Goal: Information Seeking & Learning: Check status

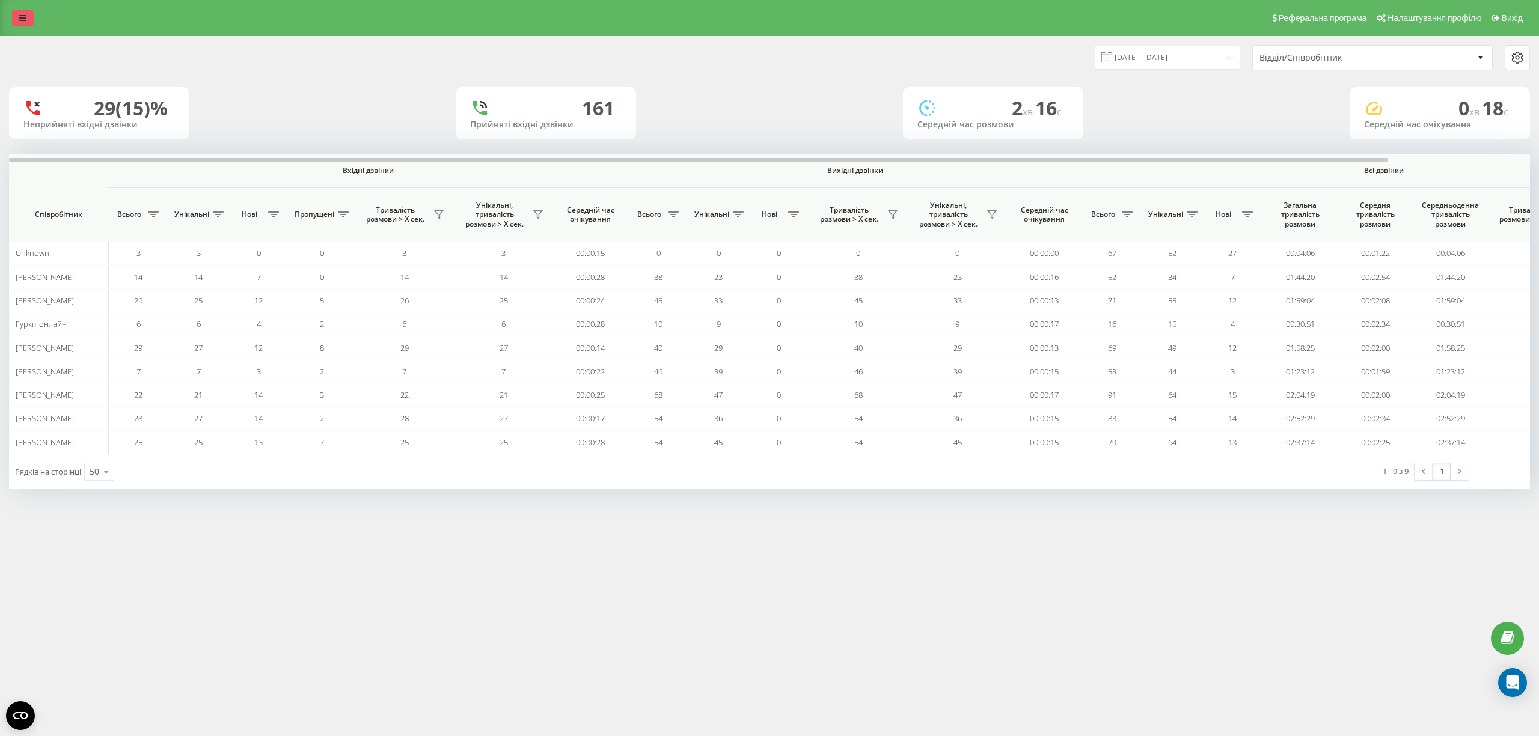
click at [20, 14] on icon at bounding box center [22, 18] width 7 height 8
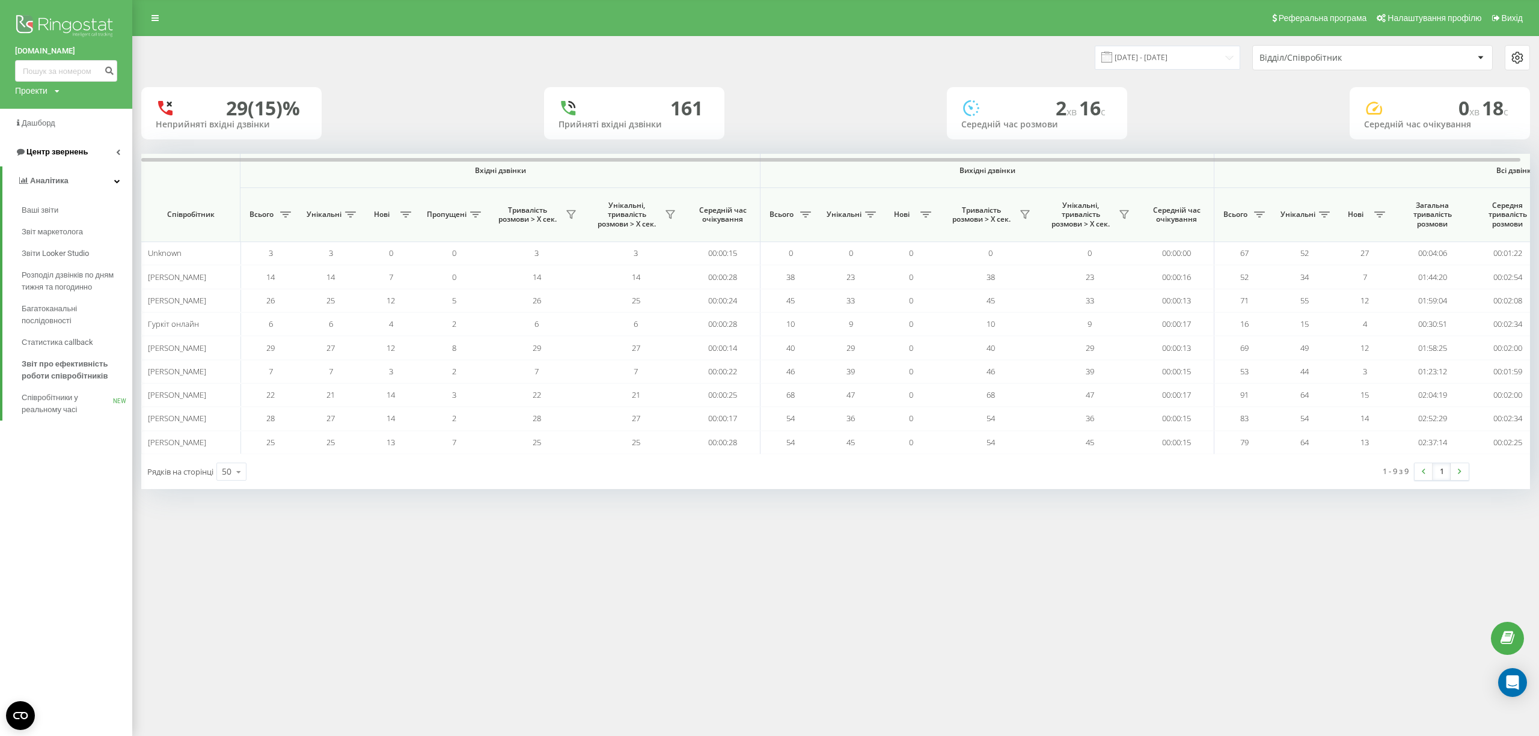
click at [90, 155] on link "Центр звернень" at bounding box center [66, 152] width 132 height 29
click at [90, 155] on link "Центр звернень" at bounding box center [67, 152] width 130 height 29
click at [117, 145] on link "Центр звернень" at bounding box center [66, 152] width 132 height 29
click at [67, 249] on span "Звіт про пропущені необроблені дзвінки" at bounding box center [74, 252] width 105 height 24
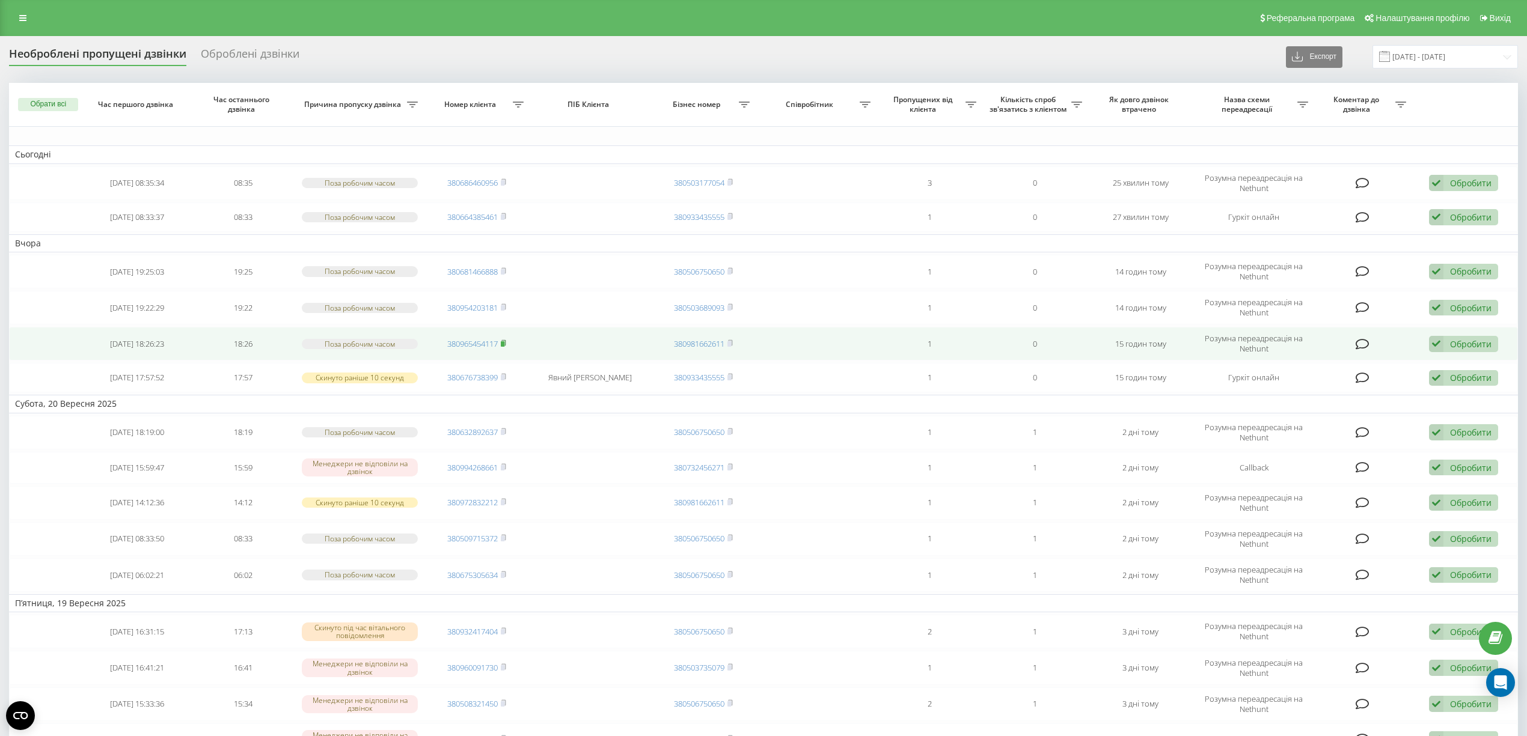
click at [506, 342] on icon at bounding box center [504, 342] width 4 height 5
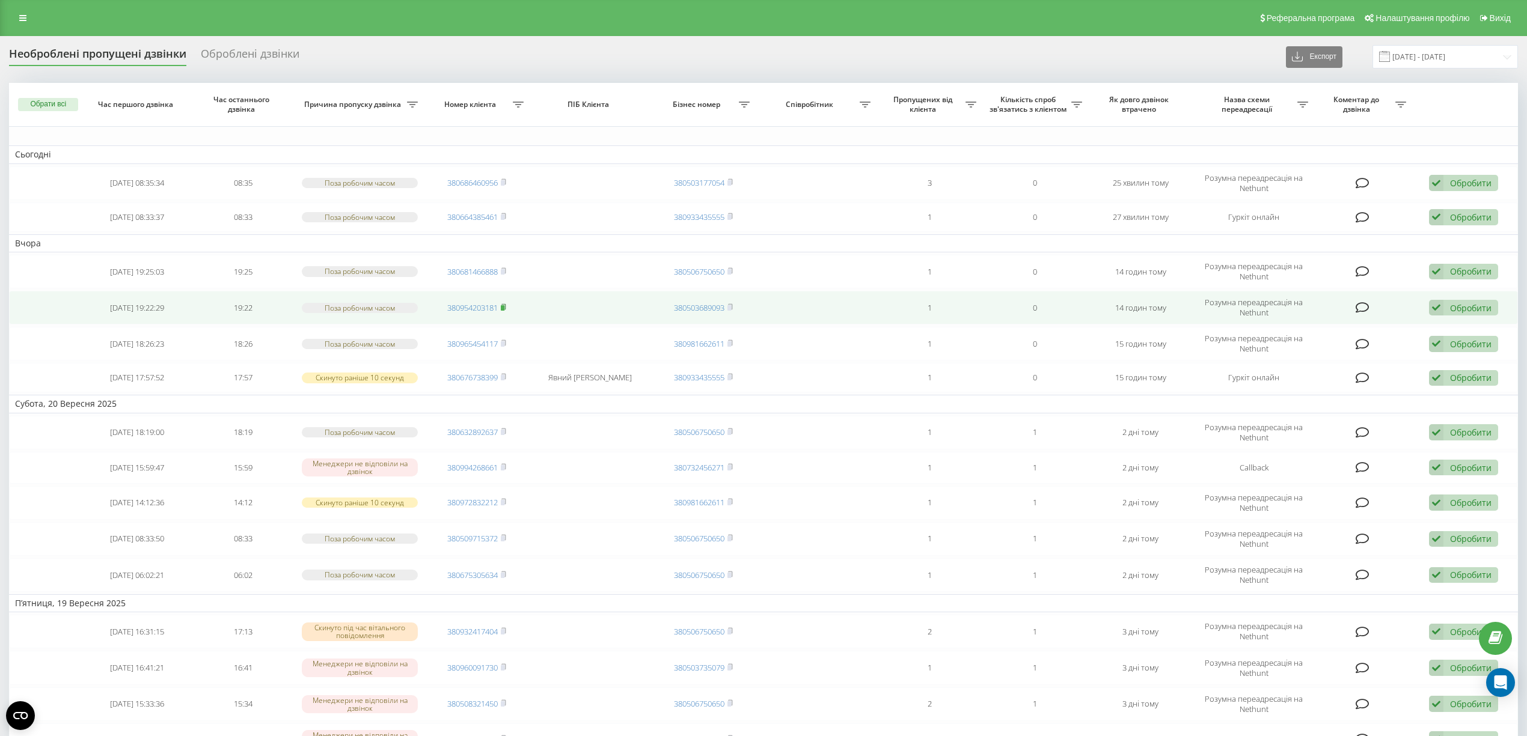
click at [505, 306] on icon at bounding box center [503, 307] width 5 height 7
click at [505, 305] on icon at bounding box center [503, 307] width 5 height 7
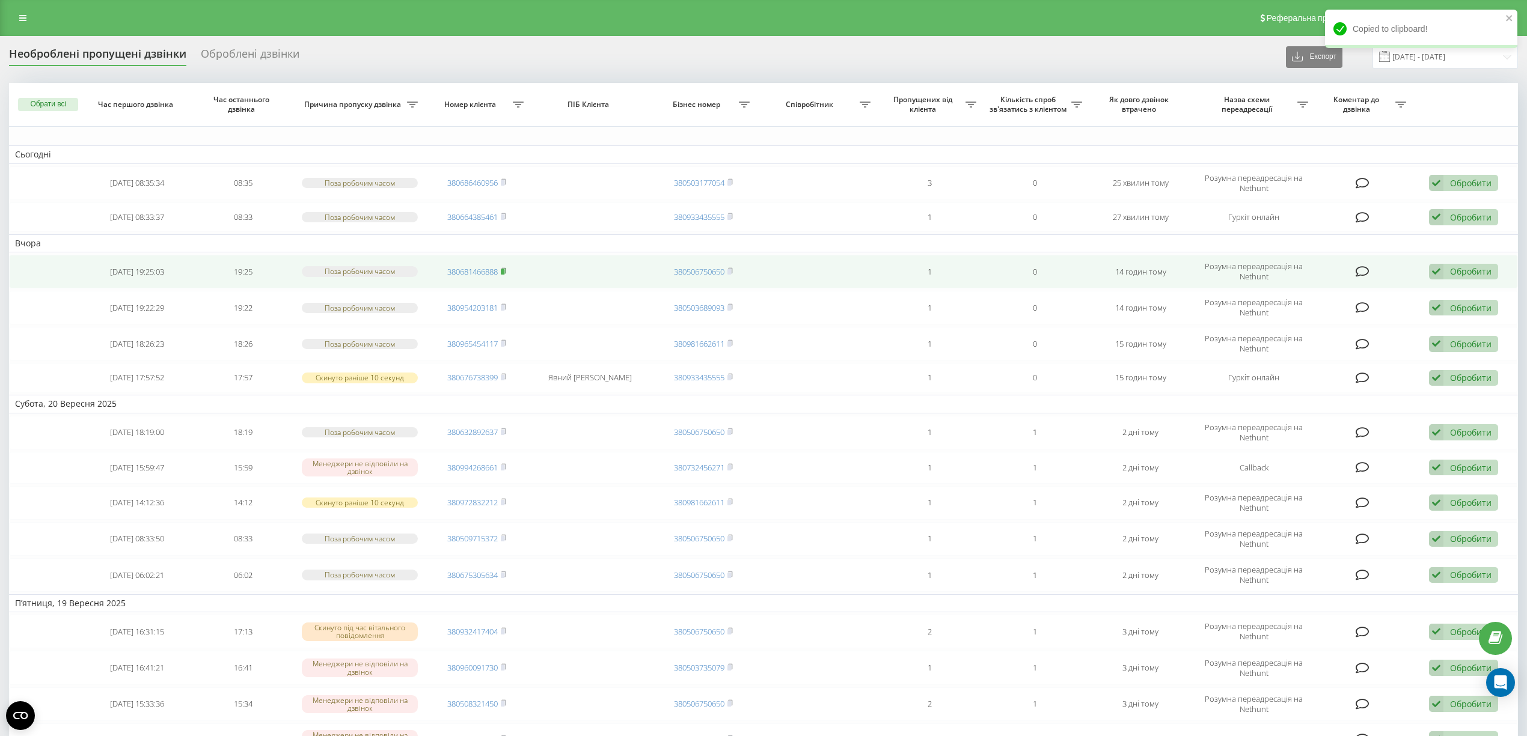
click at [506, 268] on icon at bounding box center [503, 271] width 5 height 7
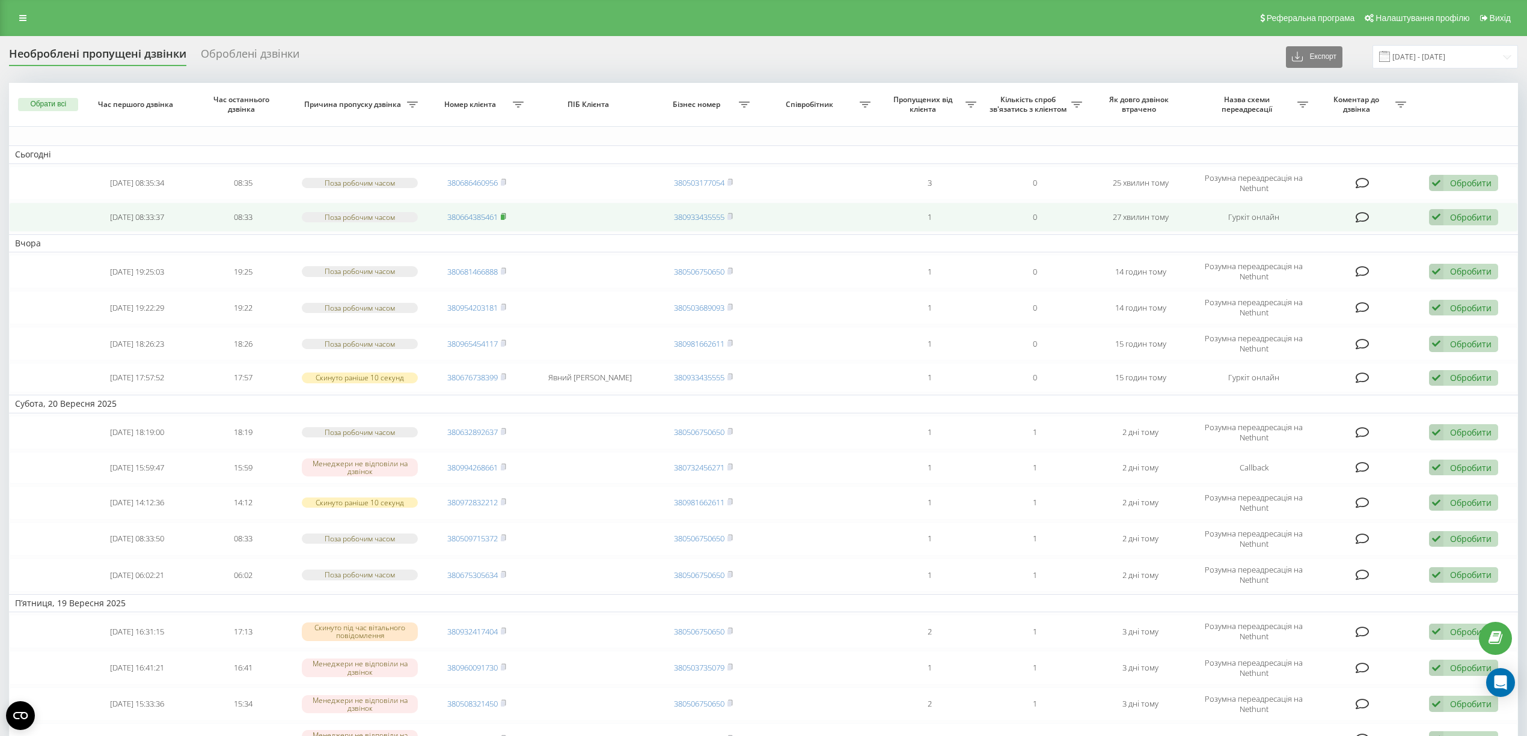
click at [504, 219] on rect at bounding box center [503, 217] width 4 height 5
click at [505, 215] on icon at bounding box center [503, 216] width 5 height 7
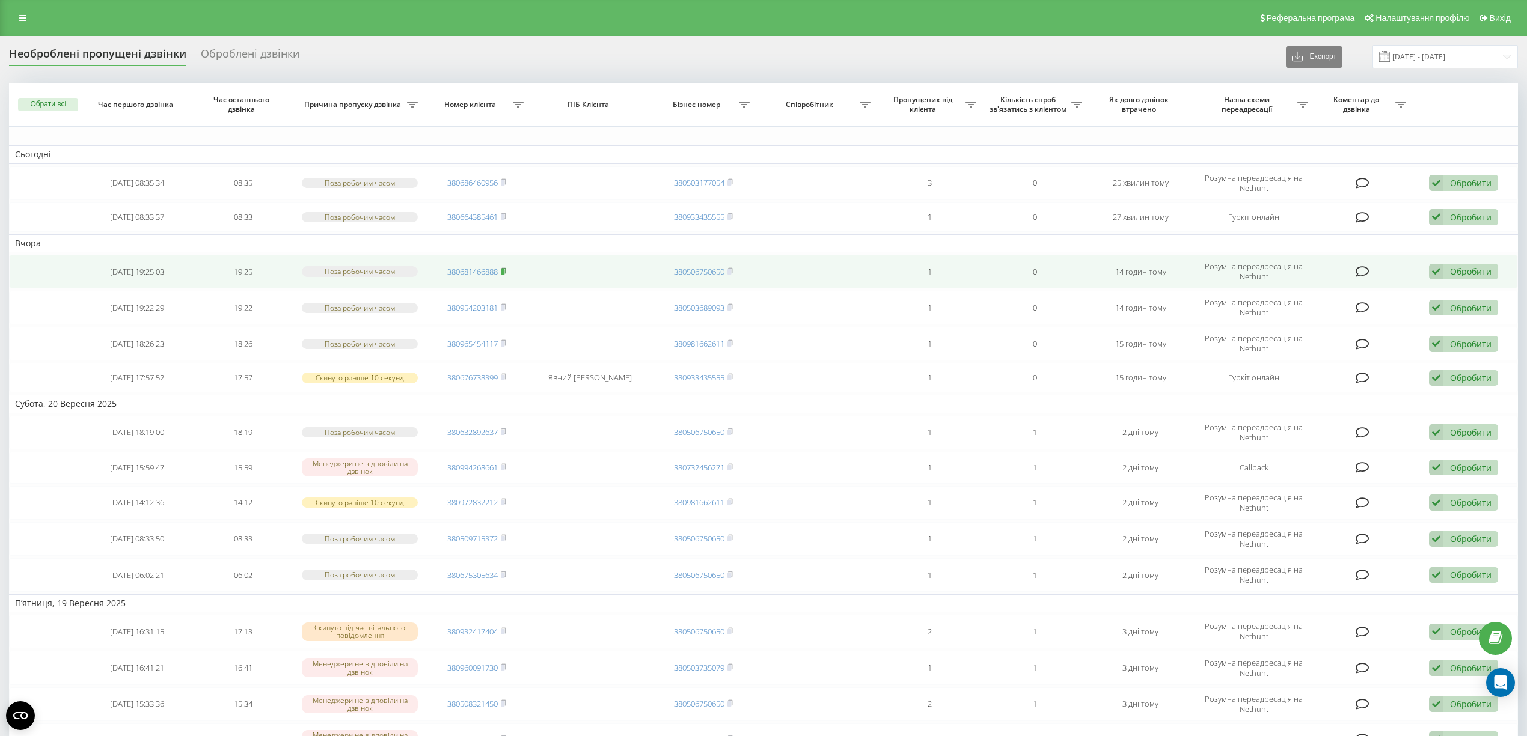
click at [506, 270] on icon at bounding box center [503, 271] width 5 height 7
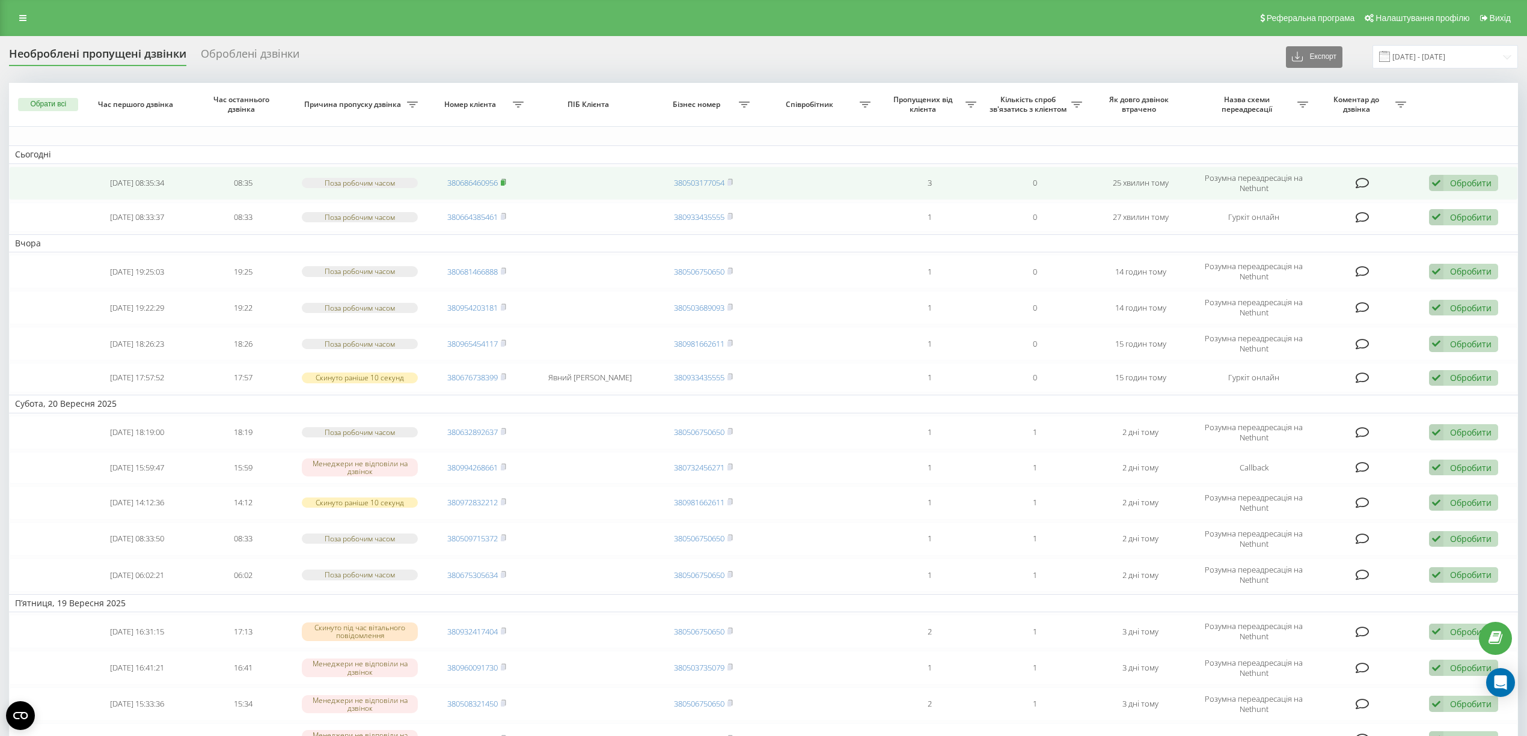
click at [506, 183] on icon at bounding box center [503, 182] width 5 height 7
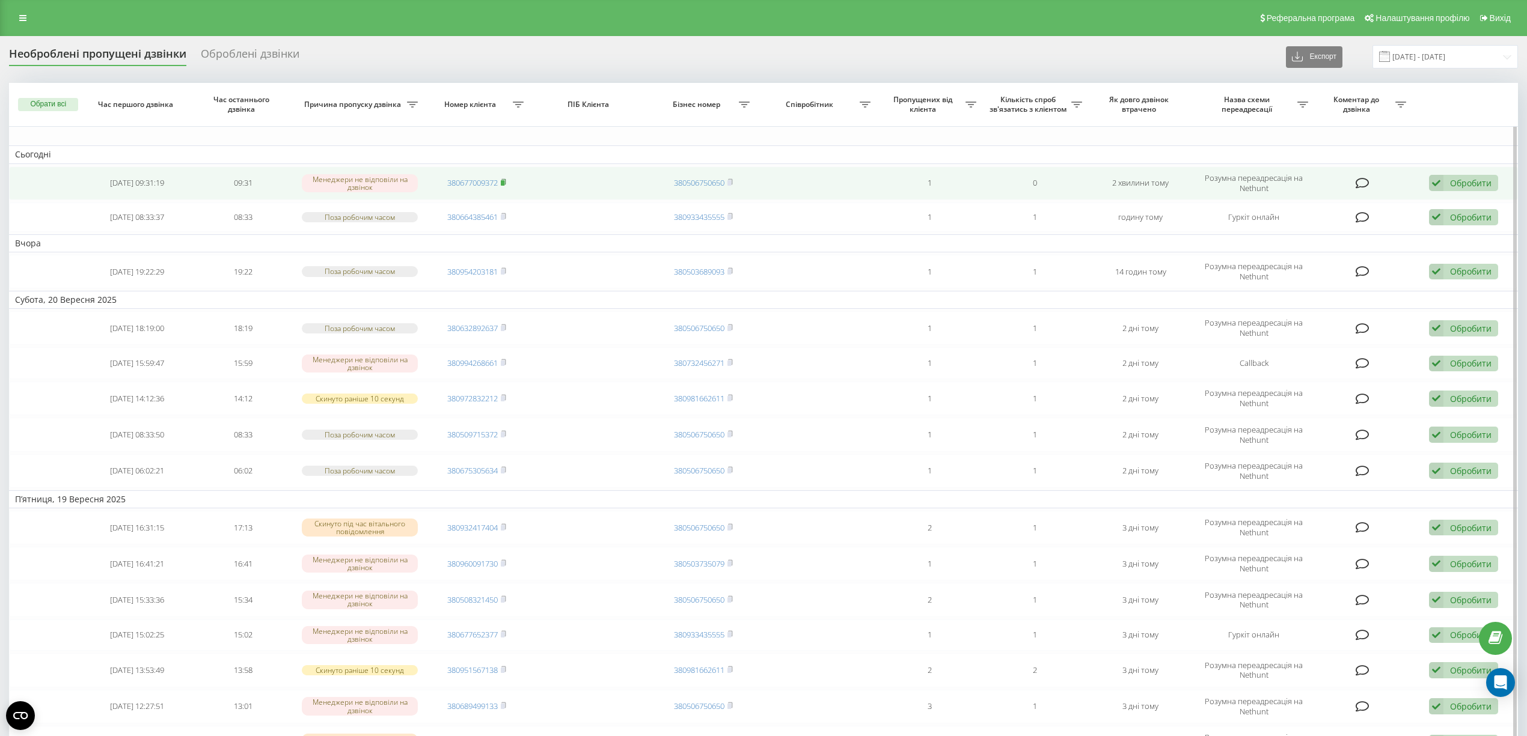
click at [506, 183] on icon at bounding box center [503, 182] width 5 height 7
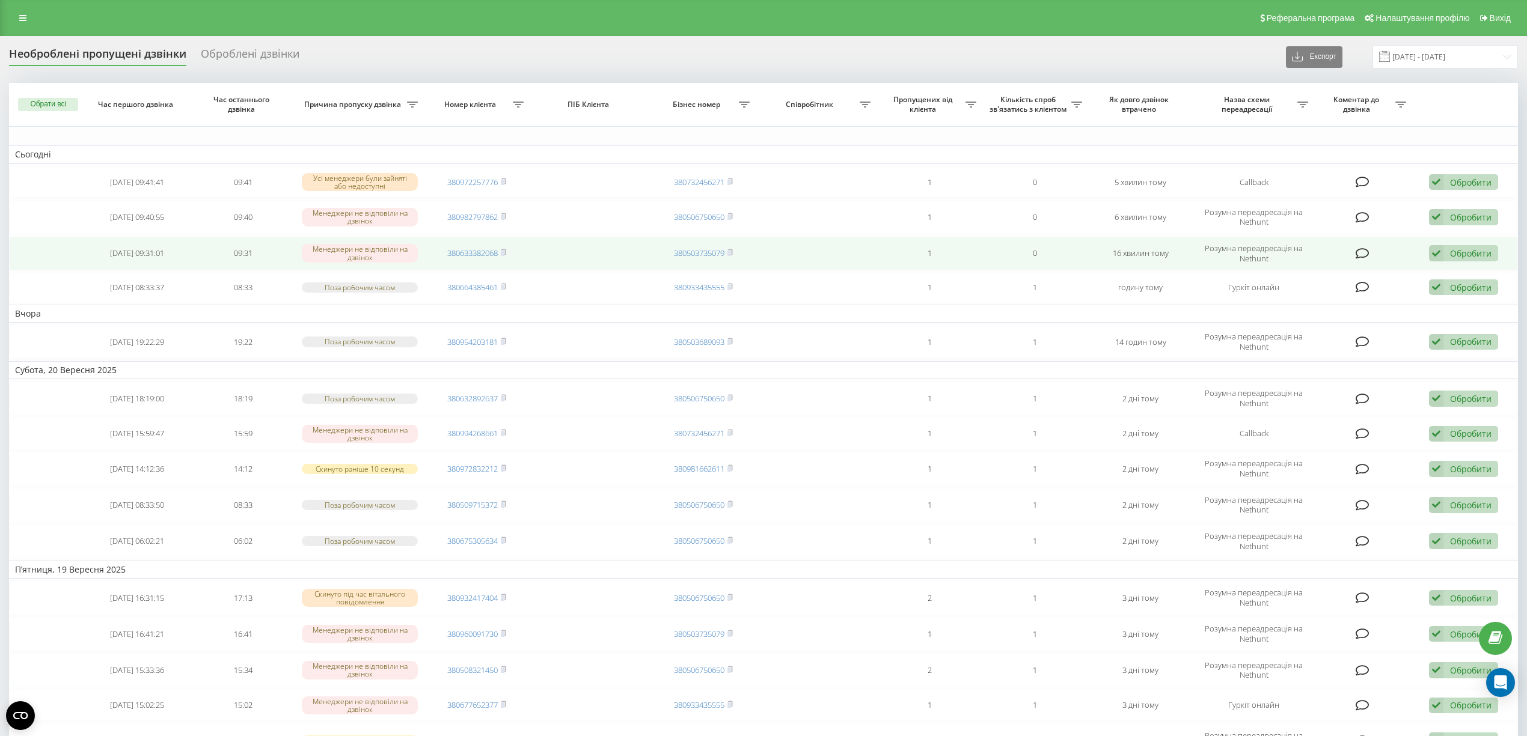
click at [507, 247] on td "380633382068" at bounding box center [477, 254] width 106 height 34
click at [504, 253] on rect at bounding box center [503, 253] width 4 height 5
click at [506, 249] on icon at bounding box center [503, 252] width 5 height 7
click at [503, 249] on icon at bounding box center [503, 252] width 5 height 7
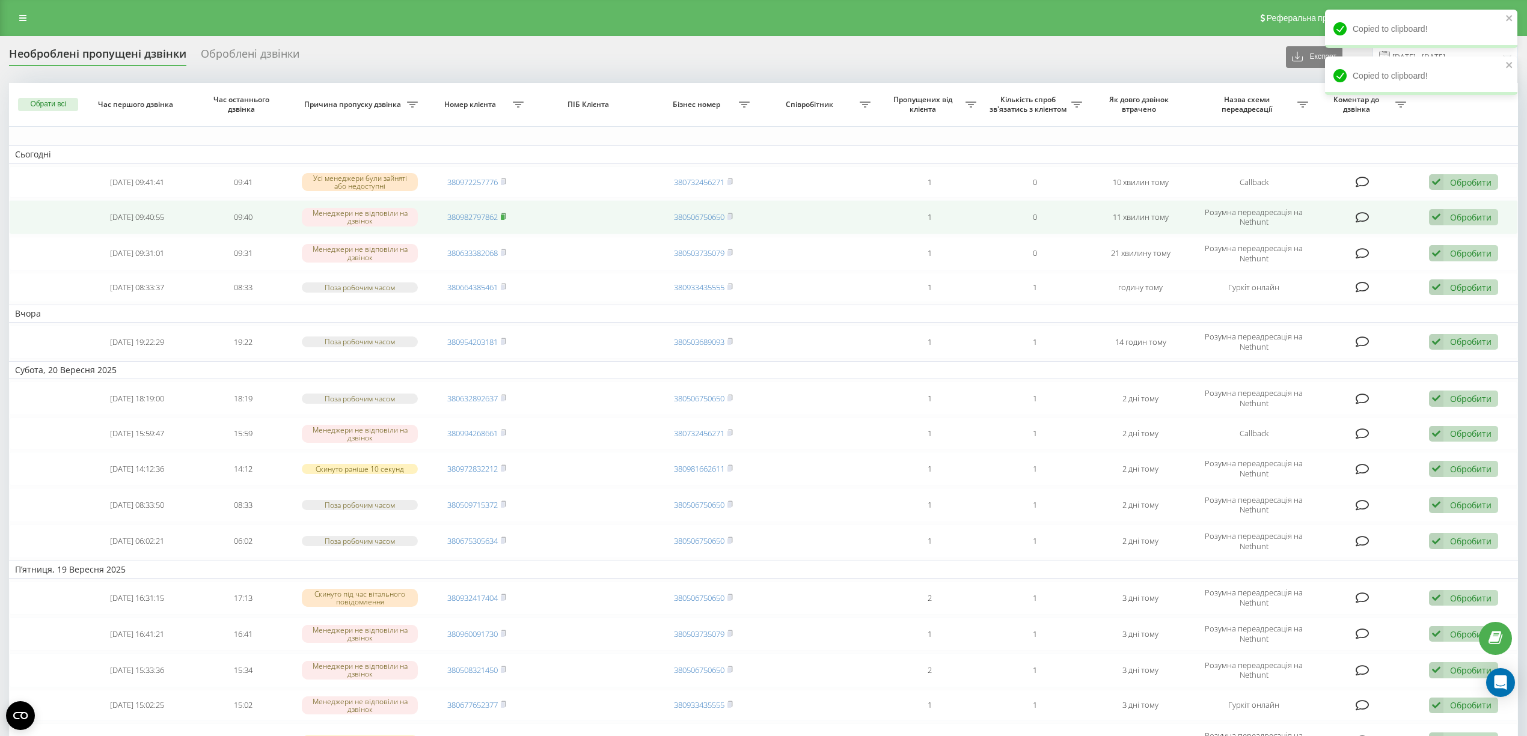
click at [504, 215] on rect at bounding box center [503, 217] width 4 height 5
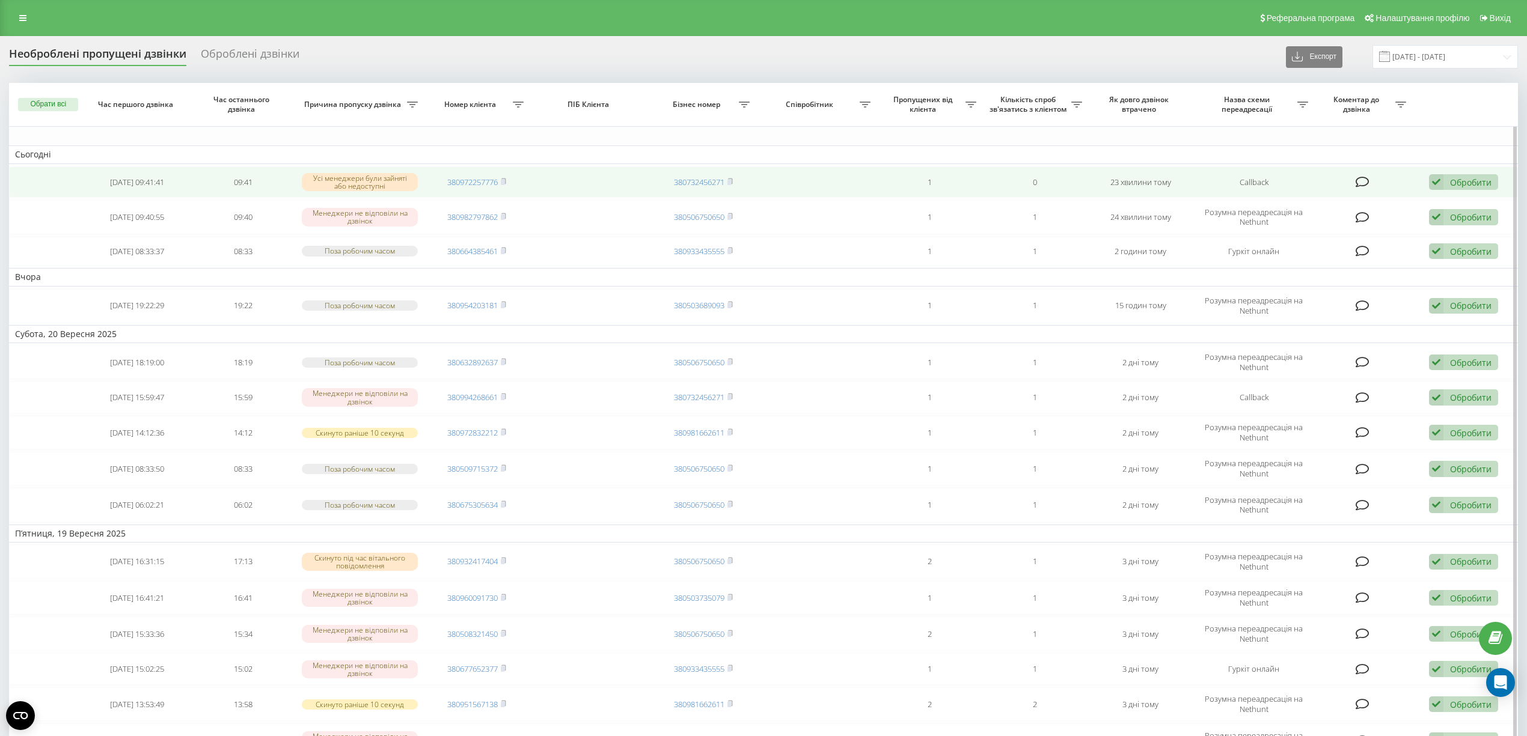
click at [508, 181] on td "380972257776" at bounding box center [477, 183] width 106 height 32
click at [504, 181] on rect at bounding box center [503, 182] width 4 height 5
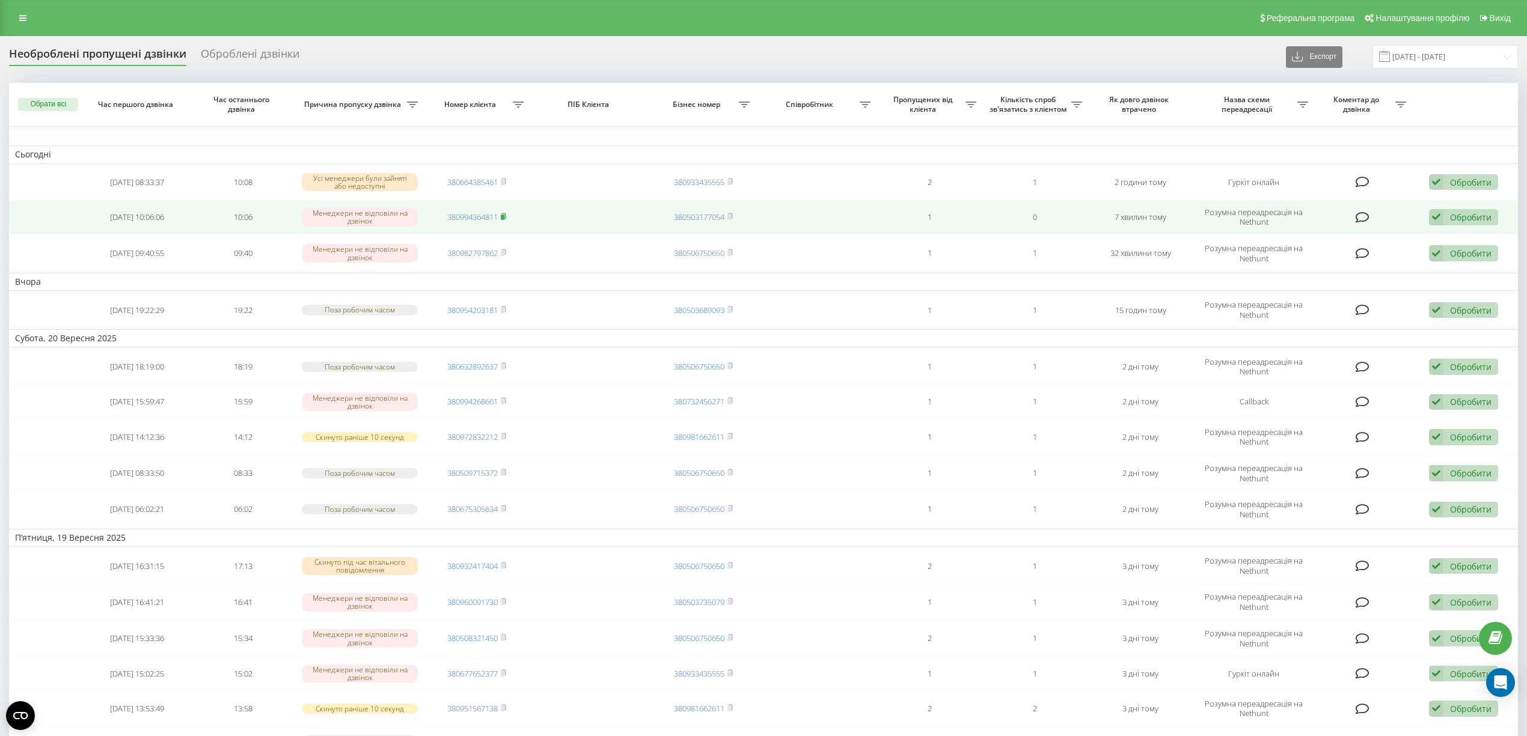
click at [506, 216] on icon at bounding box center [503, 216] width 5 height 7
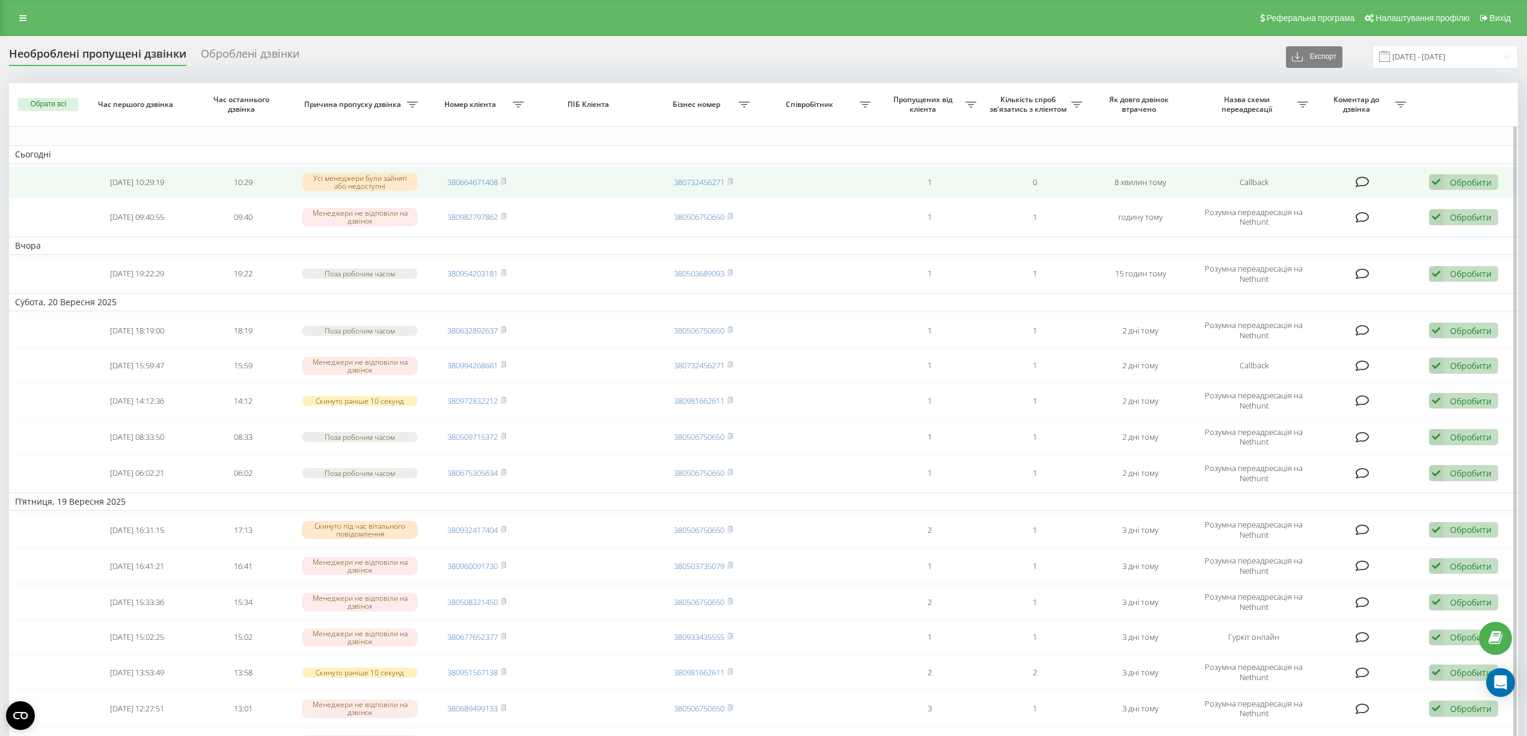
click at [509, 178] on td "380664671408" at bounding box center [477, 183] width 106 height 32
click at [506, 181] on icon at bounding box center [503, 181] width 5 height 7
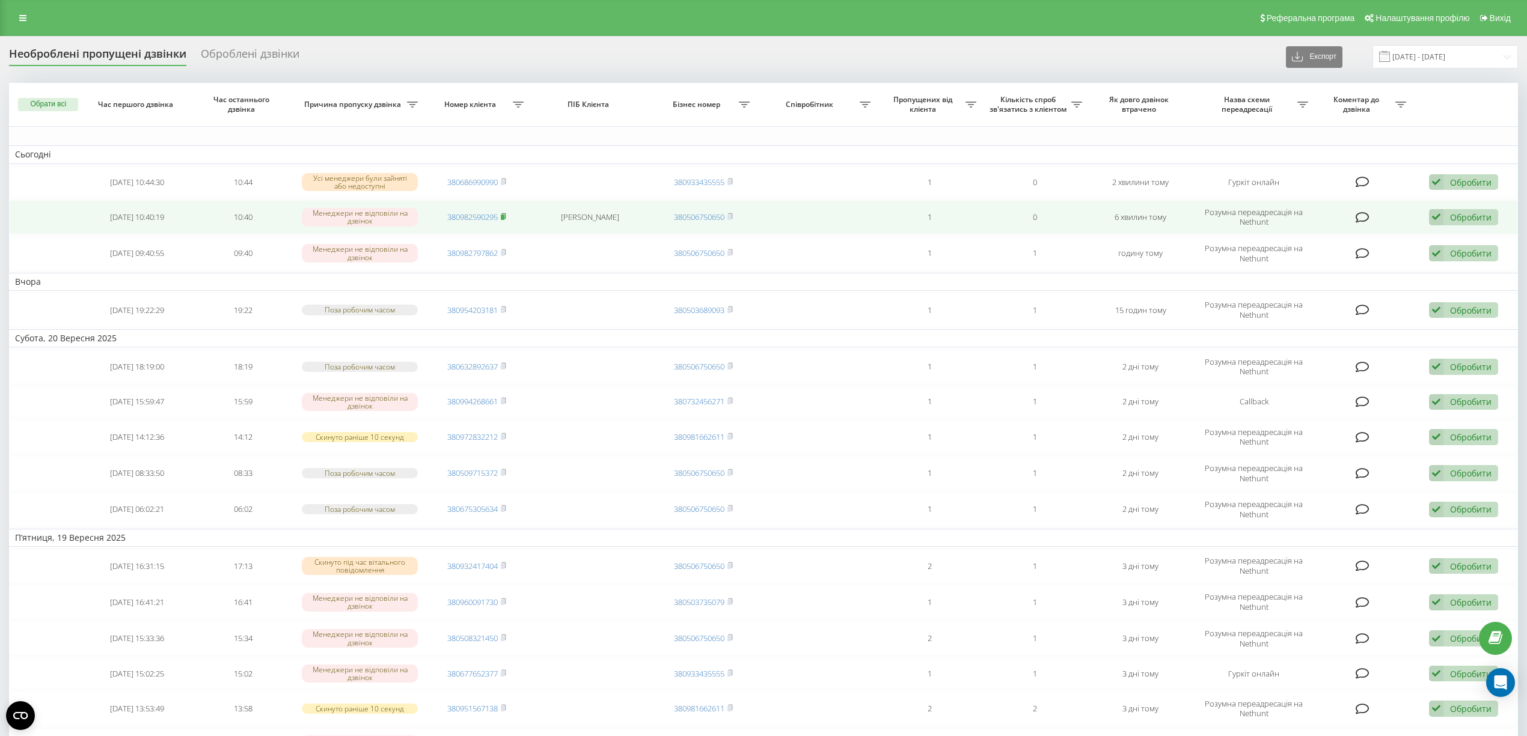
click at [506, 214] on icon at bounding box center [503, 216] width 5 height 7
click at [498, 214] on link "380982590295" at bounding box center [472, 217] width 51 height 11
click at [504, 217] on rect at bounding box center [503, 217] width 4 height 5
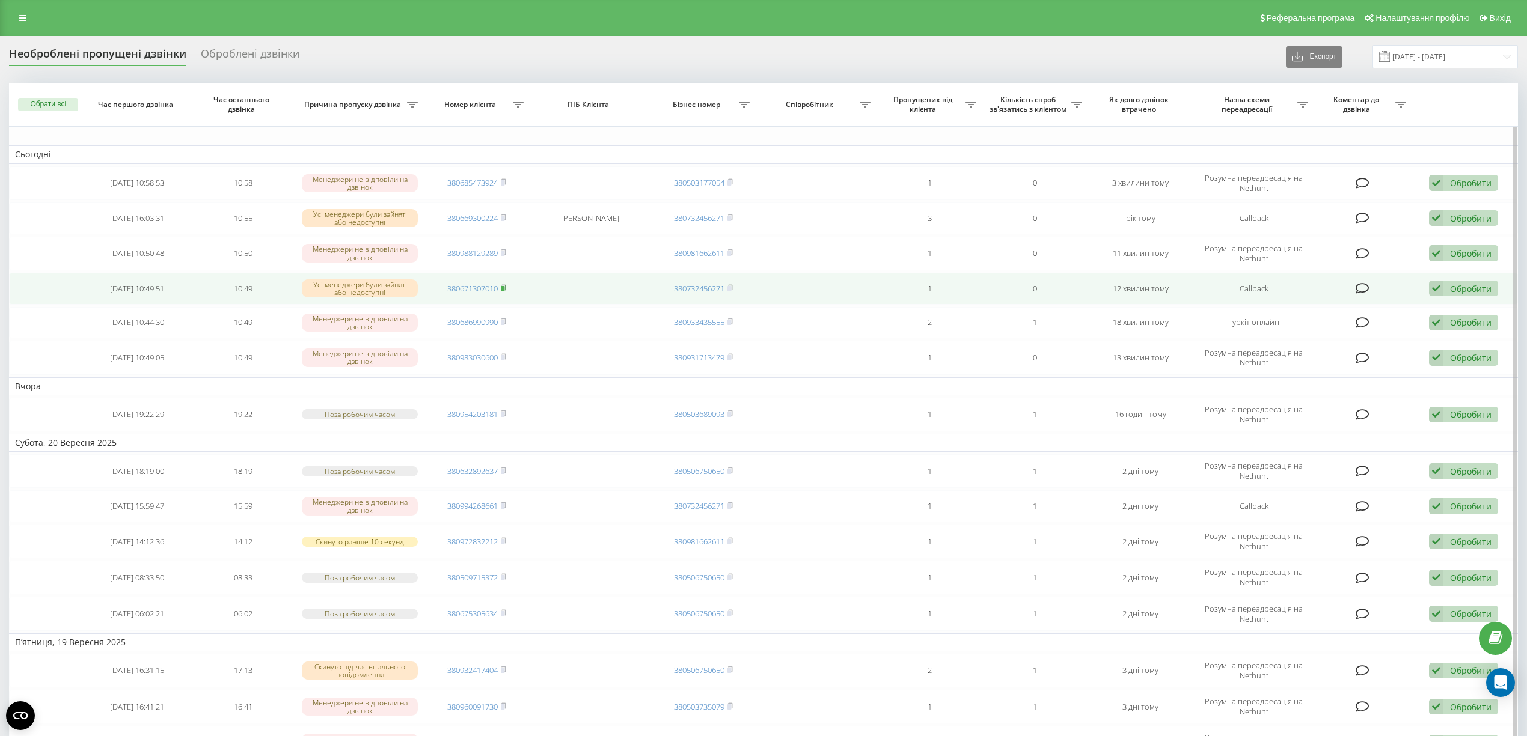
click at [504, 292] on rect at bounding box center [503, 288] width 4 height 5
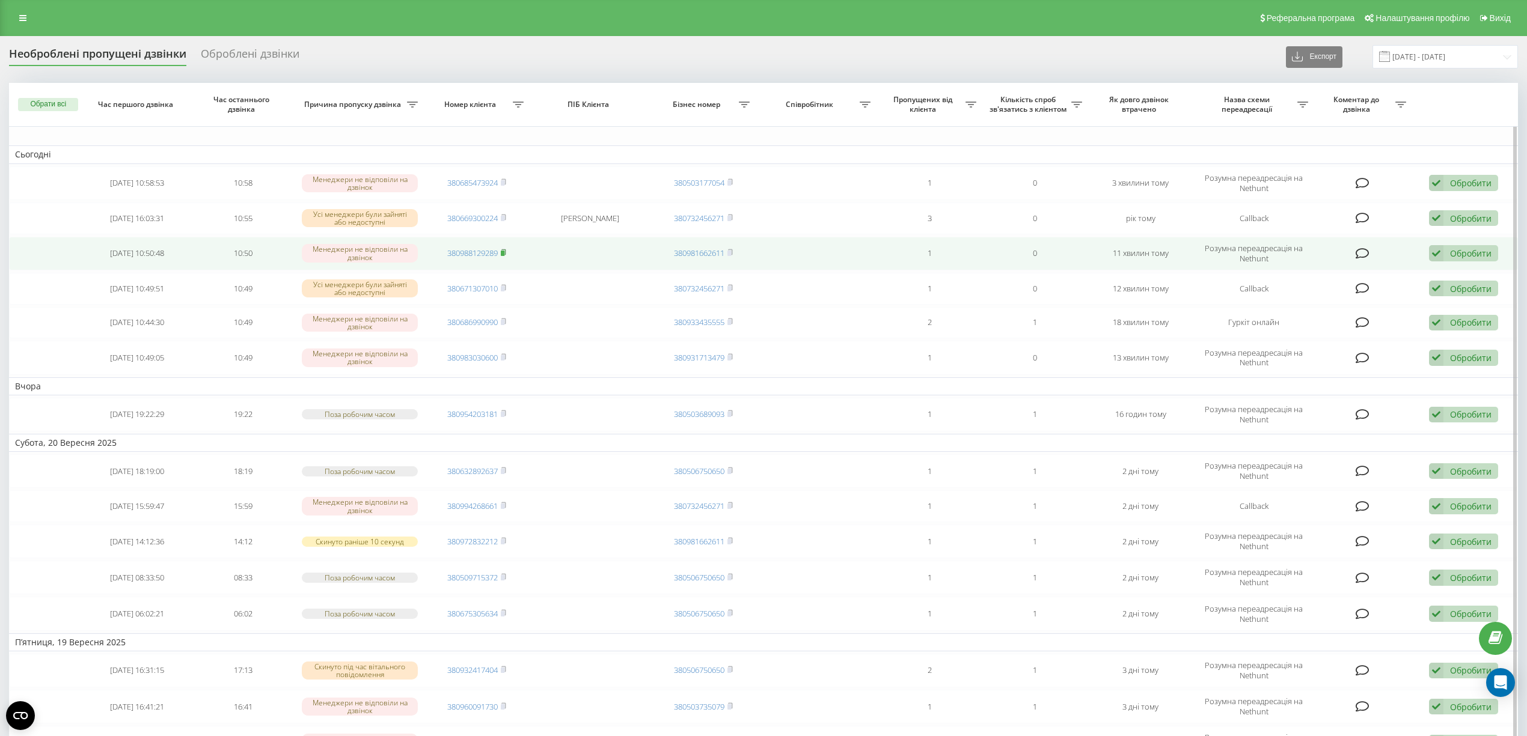
click at [506, 254] on icon at bounding box center [503, 252] width 5 height 7
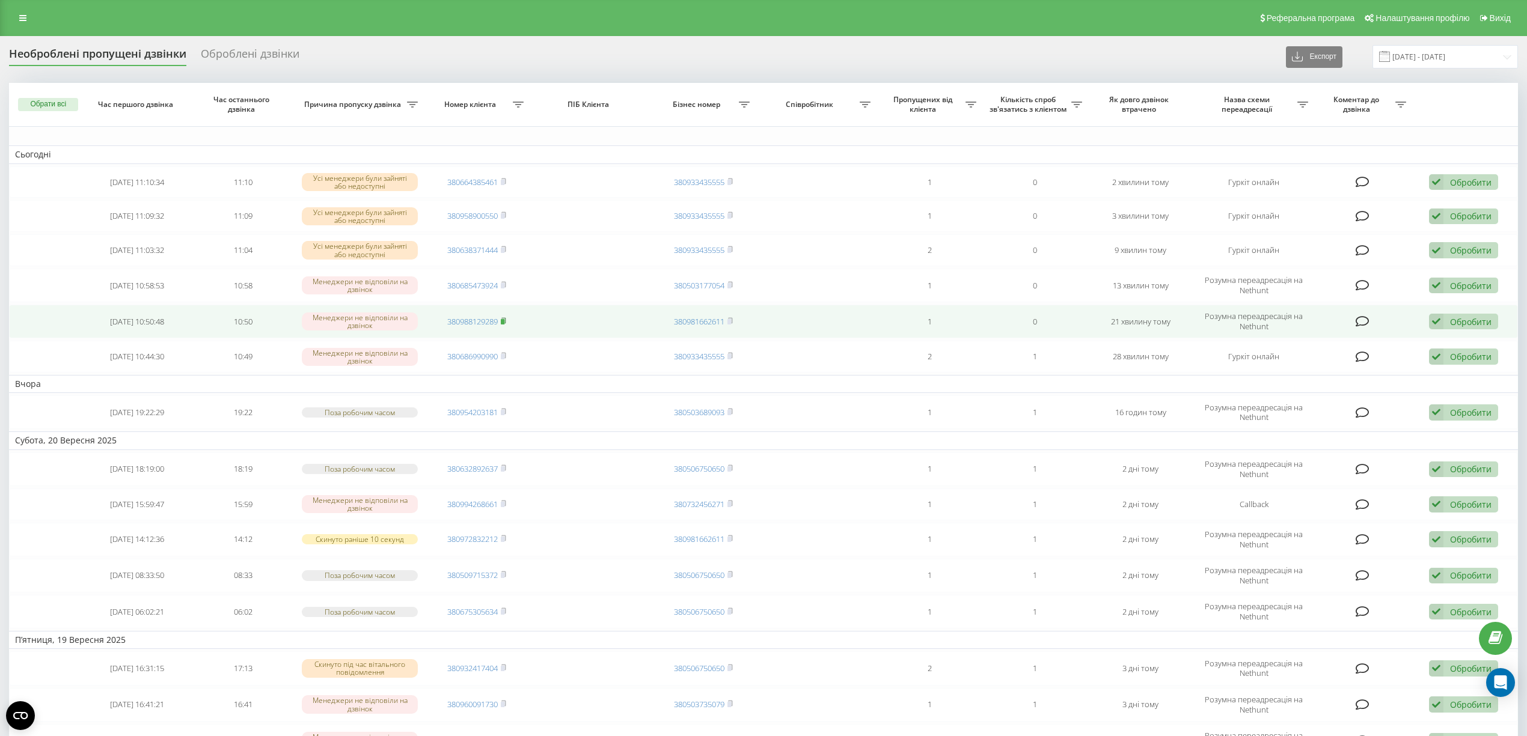
click at [505, 320] on icon at bounding box center [503, 320] width 5 height 7
click at [503, 323] on rect at bounding box center [503, 321] width 4 height 5
click at [506, 323] on icon at bounding box center [503, 320] width 5 height 7
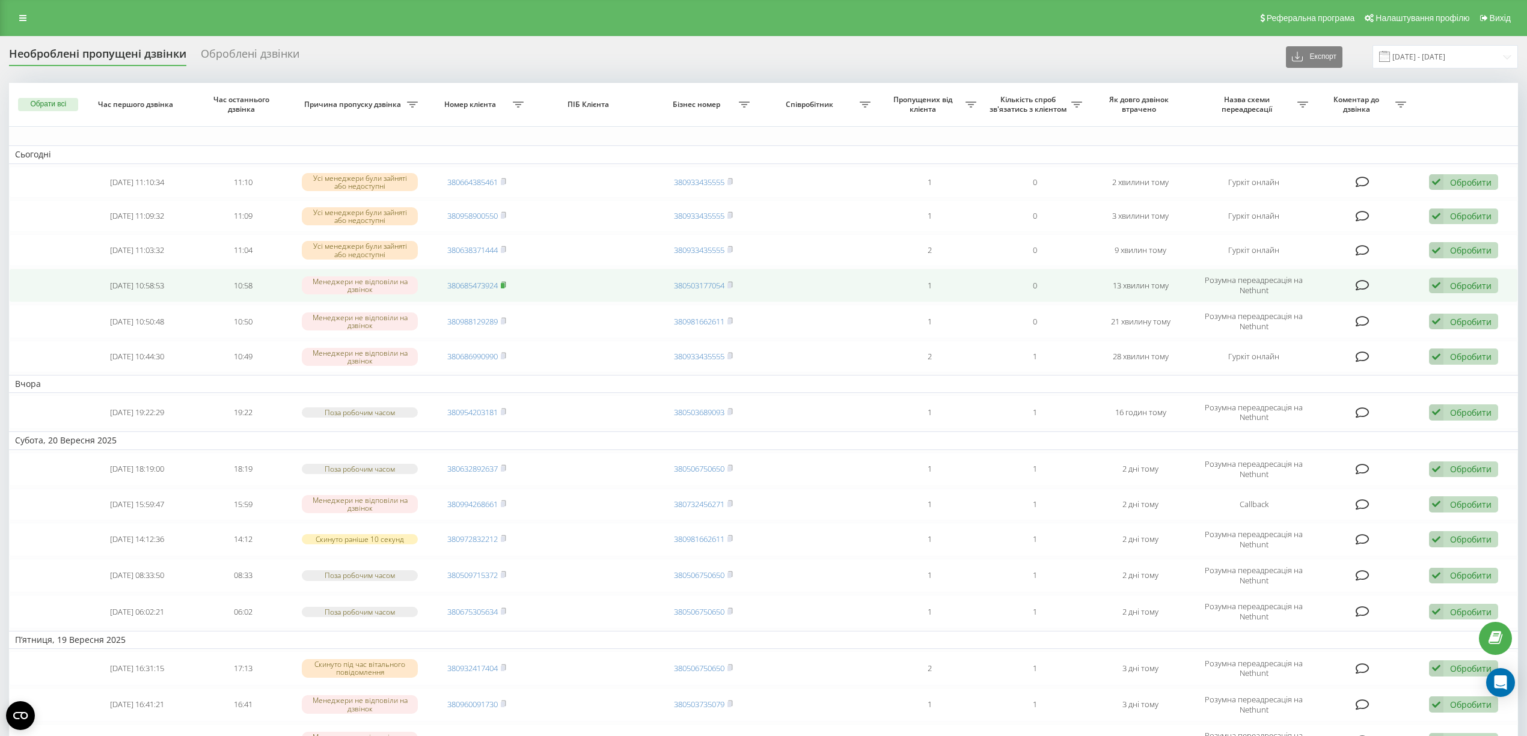
click at [504, 285] on rect at bounding box center [503, 285] width 4 height 5
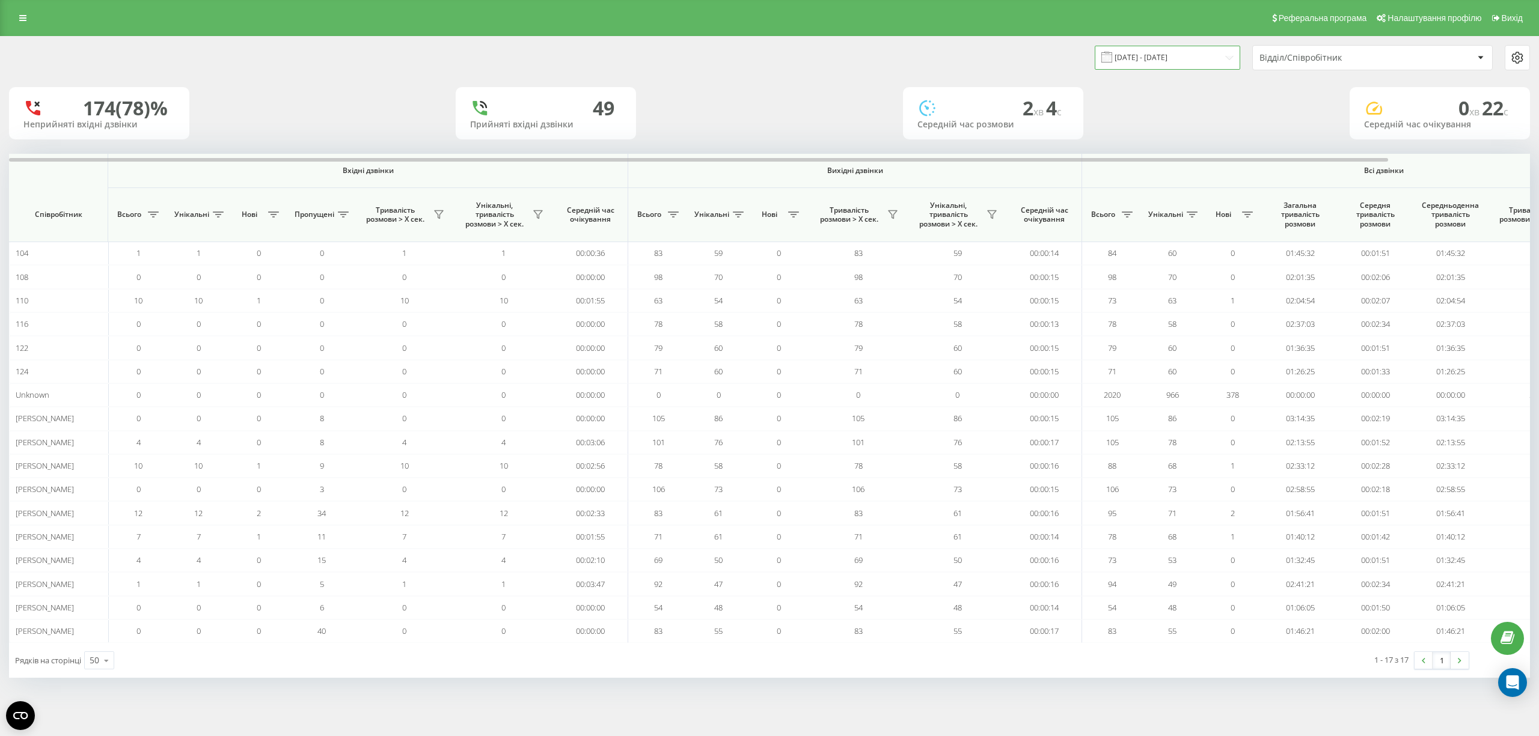
click at [1210, 60] on input "01.07.2024 - 01.07.2024" at bounding box center [1167, 57] width 145 height 23
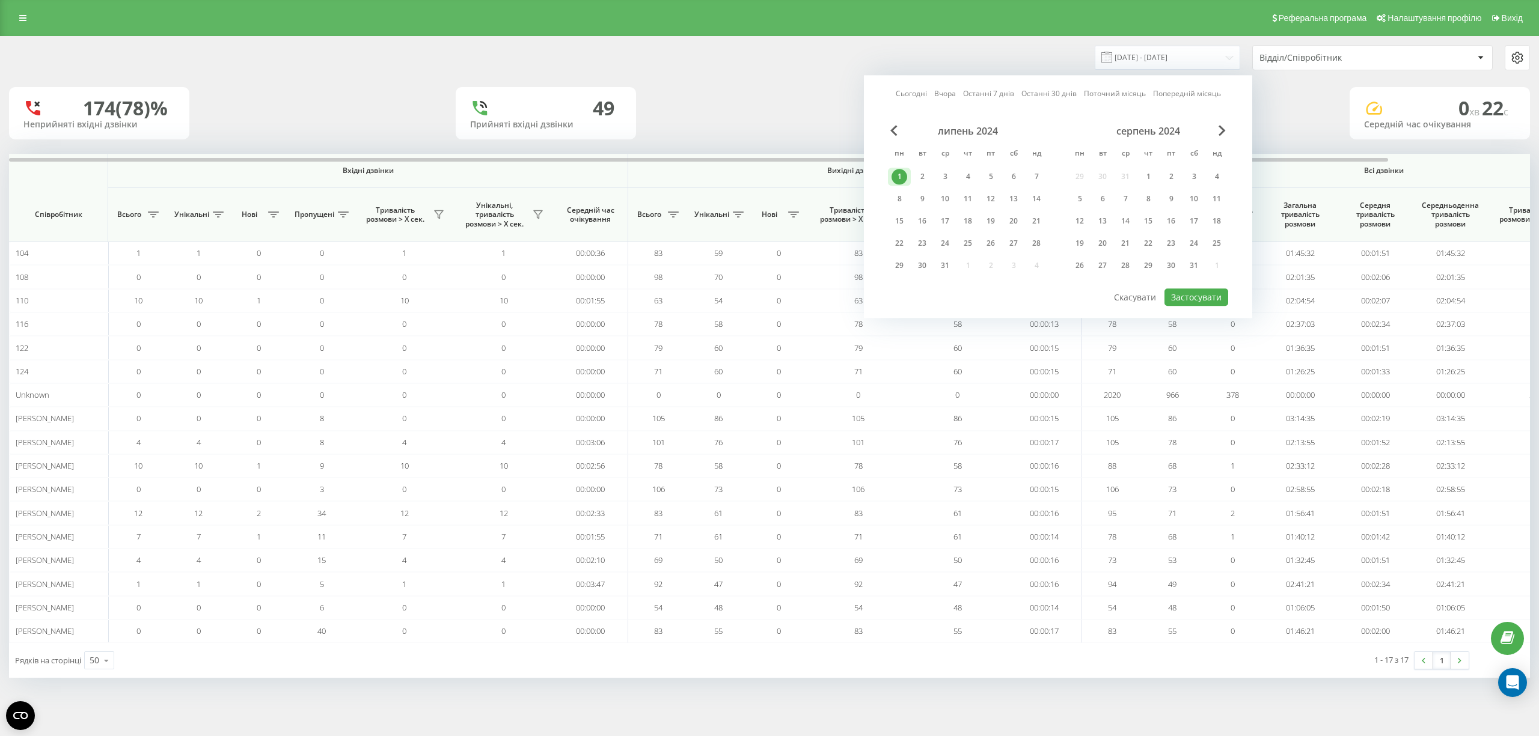
click at [922, 90] on link "Сьогодні" at bounding box center [911, 93] width 31 height 11
click at [1177, 289] on button "Застосувати" at bounding box center [1197, 297] width 64 height 17
type input "22.09.2025 - 22.09.2025"
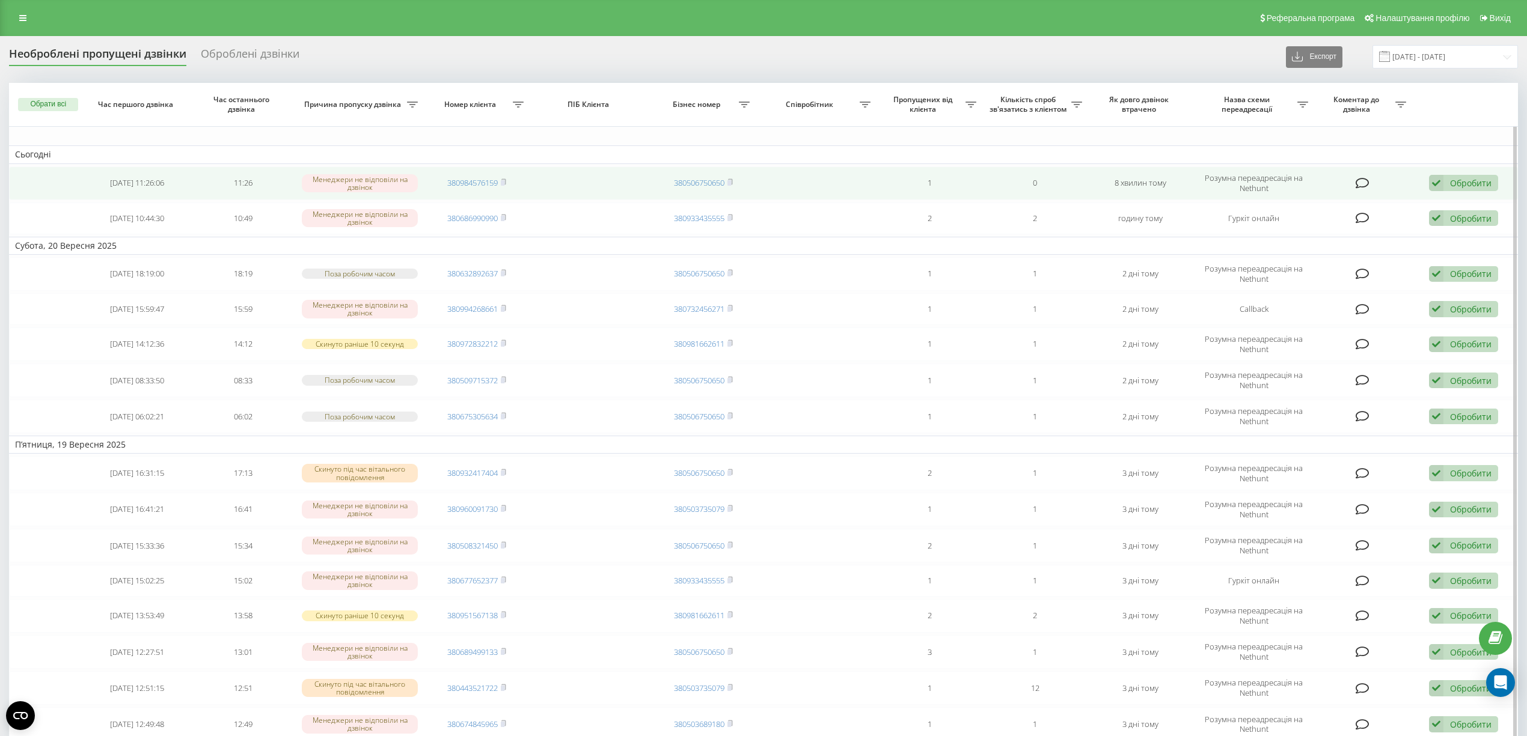
click at [508, 180] on td "380984576159" at bounding box center [477, 184] width 106 height 34
click at [506, 180] on icon at bounding box center [503, 182] width 5 height 7
click at [503, 182] on rect at bounding box center [503, 182] width 4 height 5
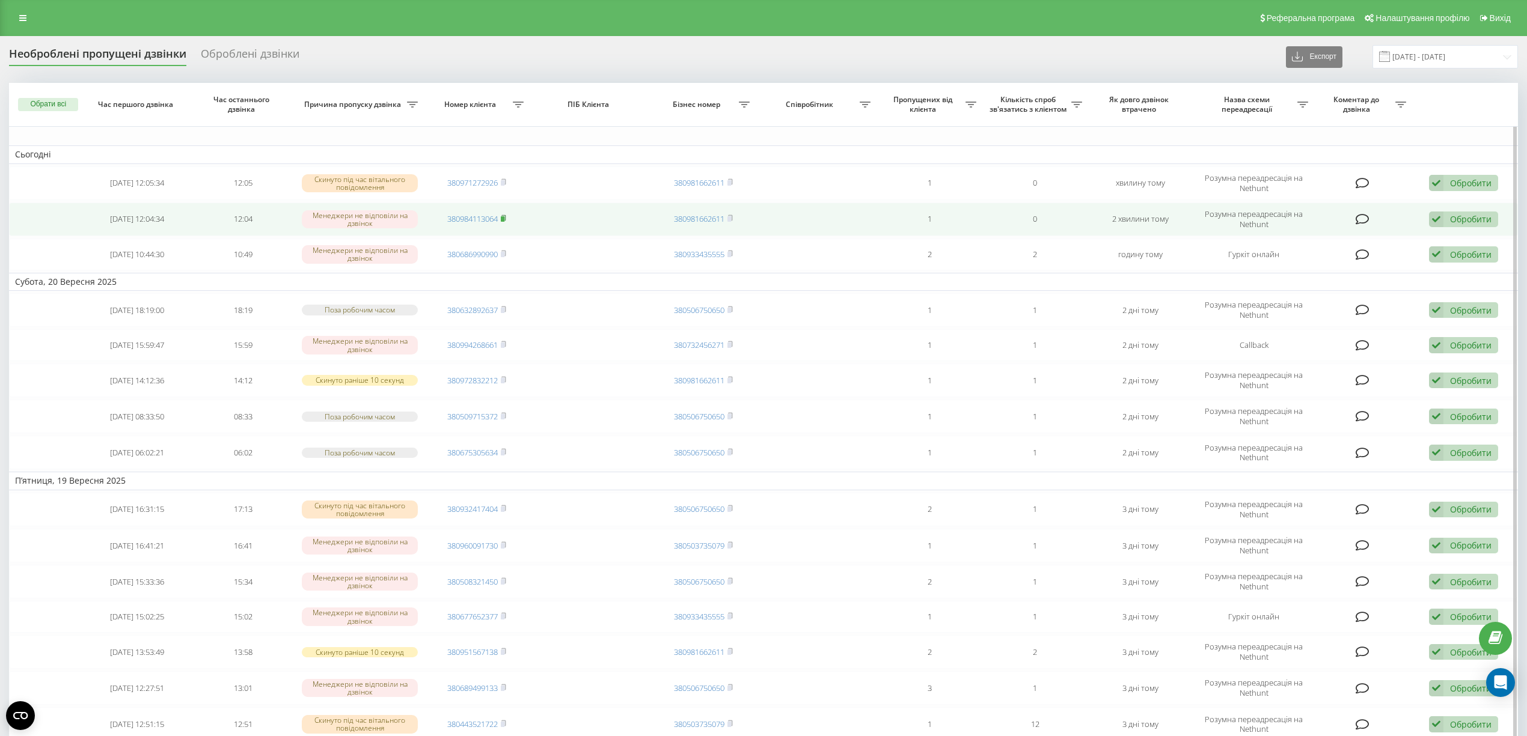
click at [506, 217] on icon at bounding box center [503, 218] width 5 height 7
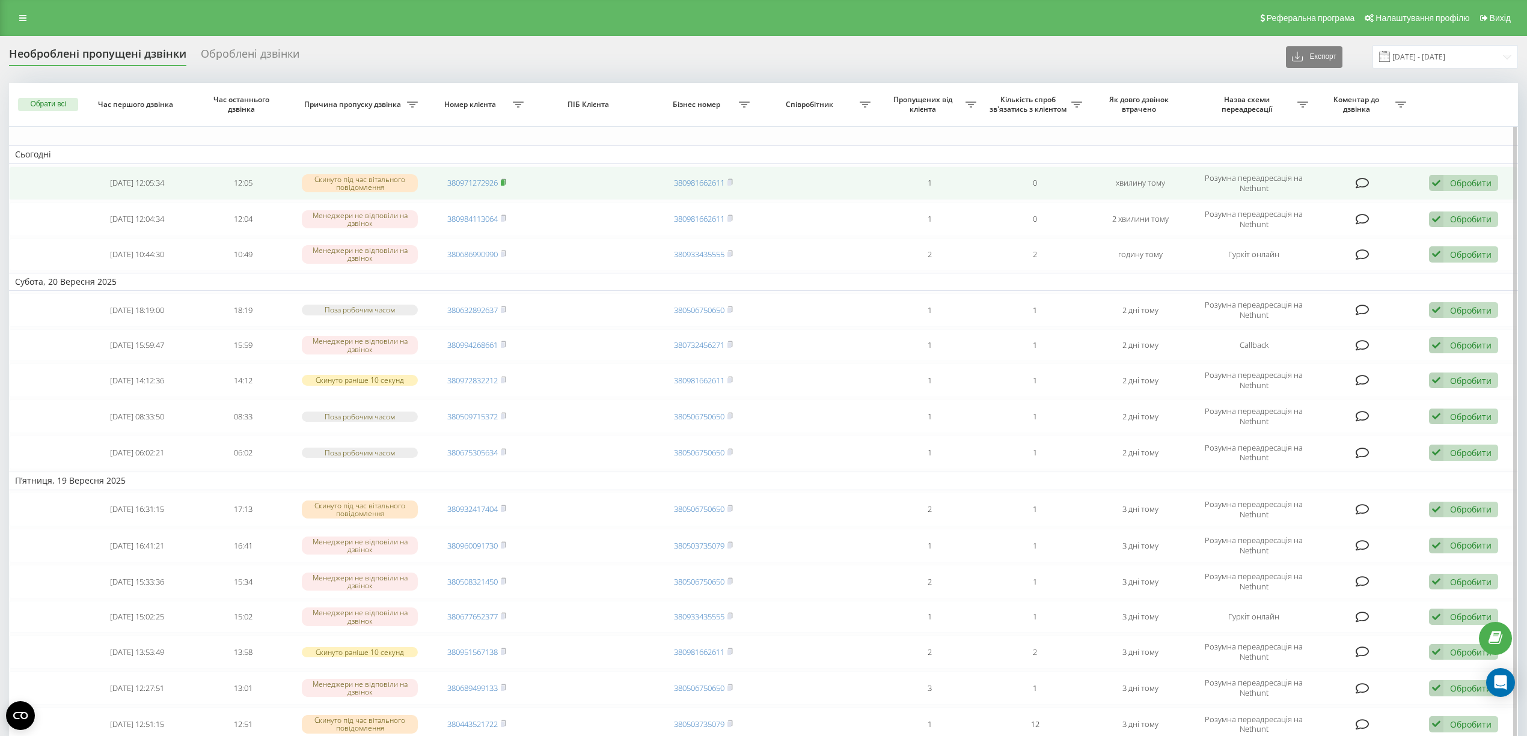
click at [506, 181] on icon at bounding box center [503, 182] width 5 height 7
click at [504, 181] on rect at bounding box center [503, 182] width 4 height 5
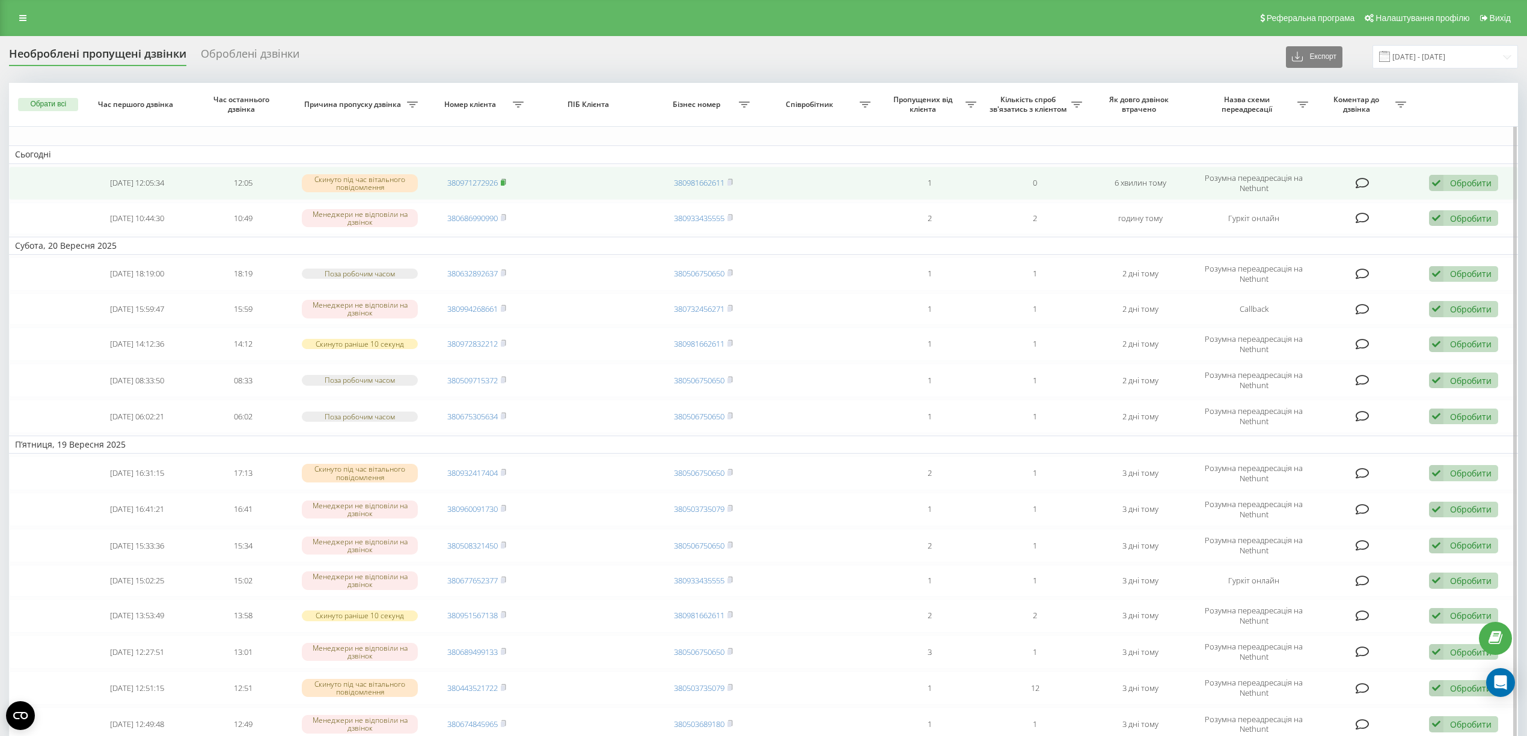
click at [504, 181] on rect at bounding box center [503, 182] width 4 height 5
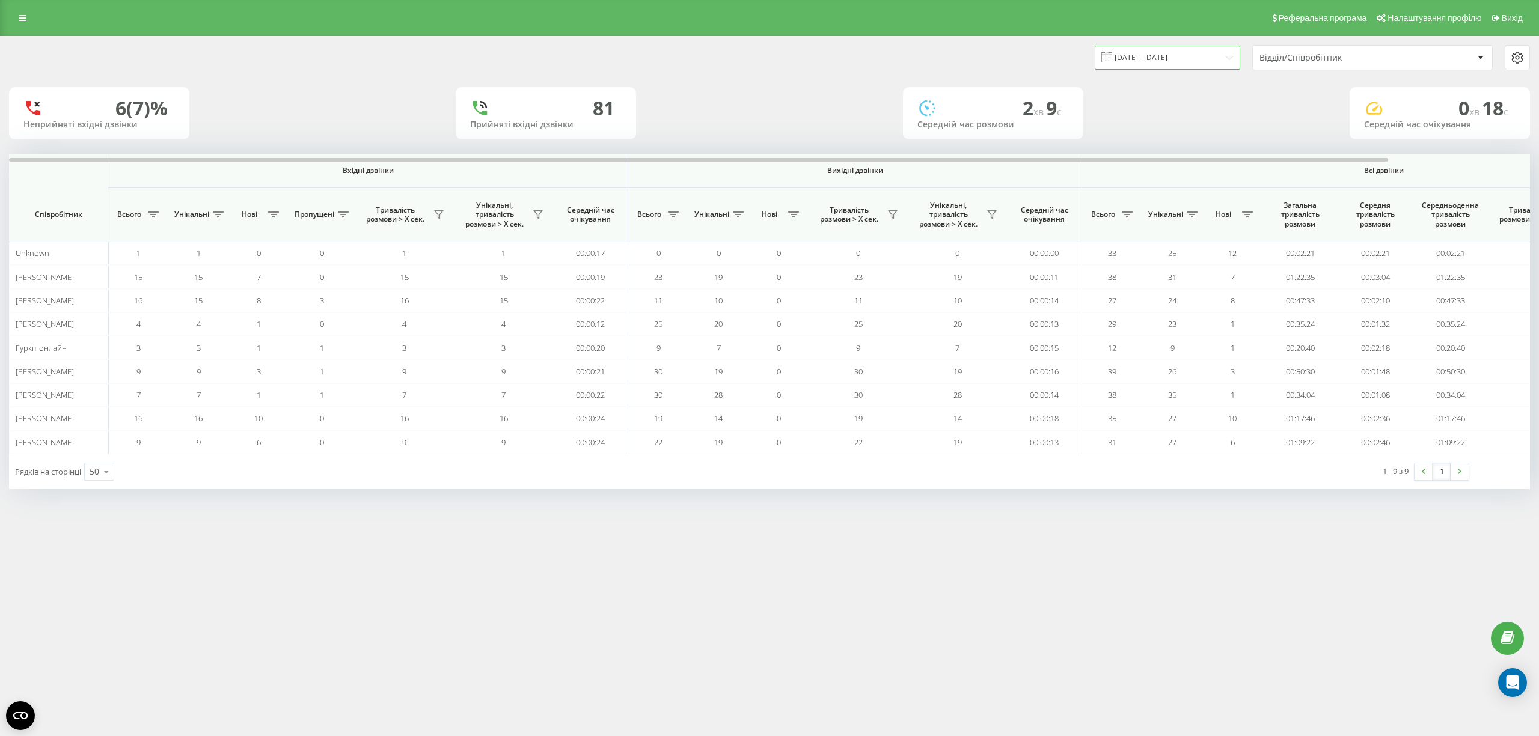
click at [1200, 63] on input "[DATE] - [DATE]" at bounding box center [1167, 57] width 145 height 23
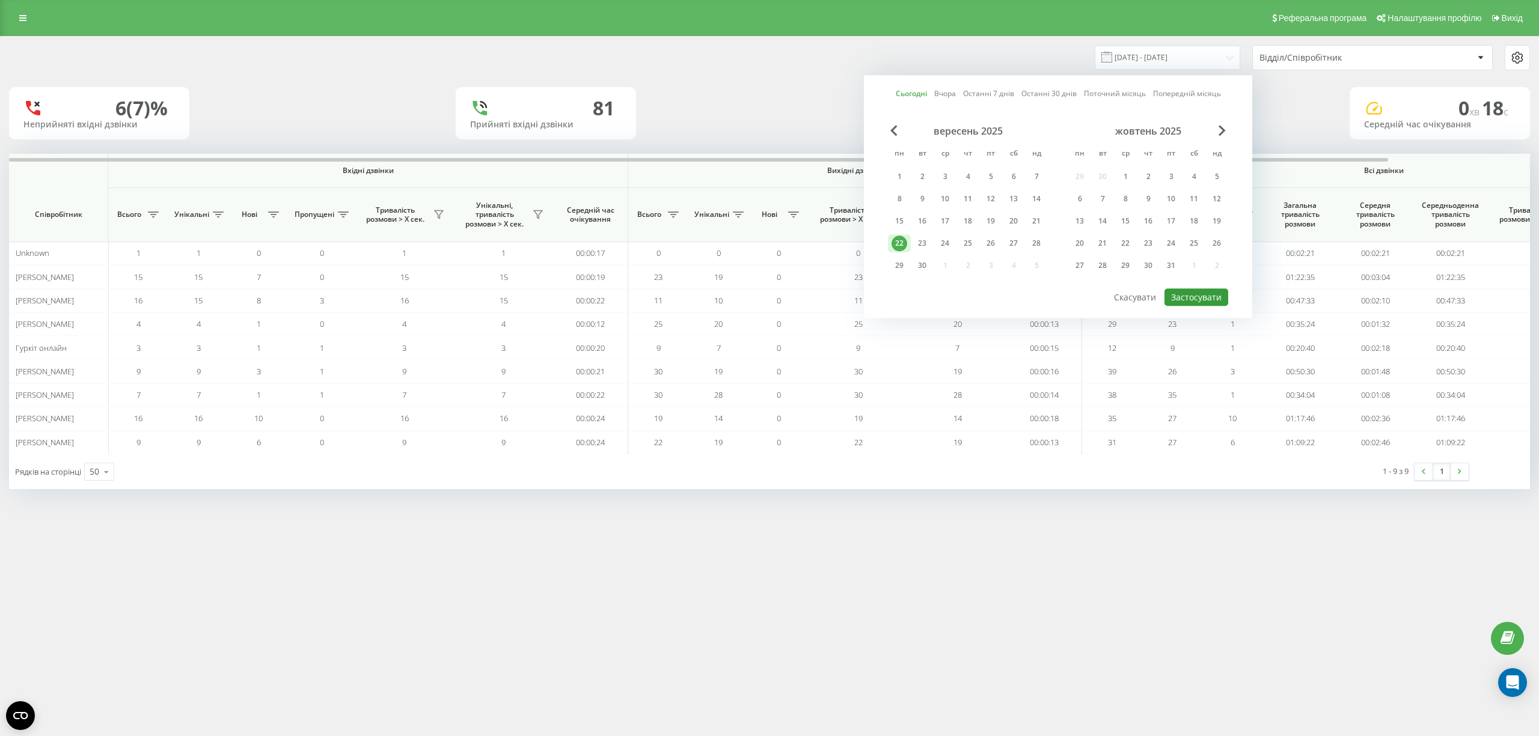
click at [1193, 290] on button "Застосувати" at bounding box center [1197, 297] width 64 height 17
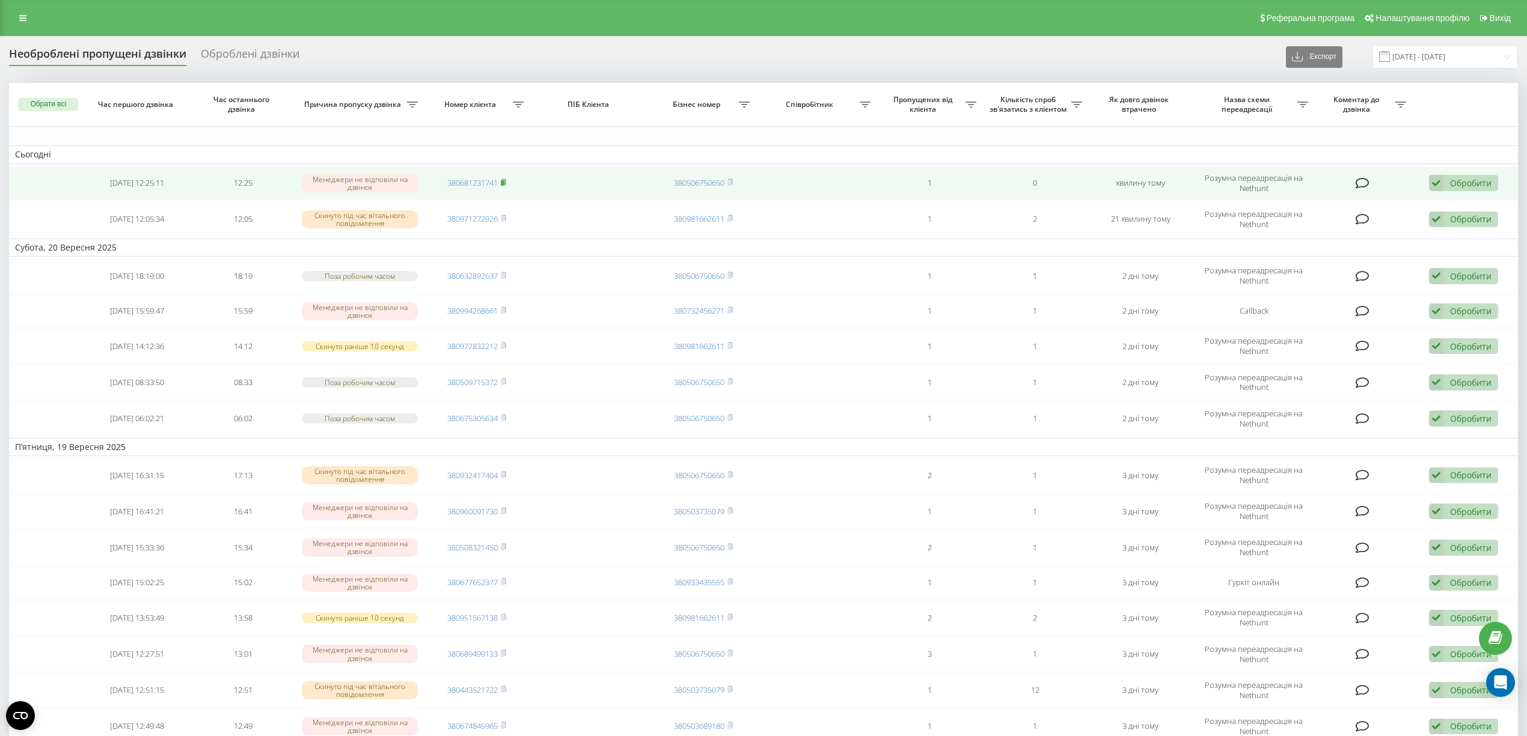
click at [504, 181] on rect at bounding box center [503, 182] width 4 height 5
click at [504, 180] on icon at bounding box center [503, 182] width 5 height 7
